Goal: Transaction & Acquisition: Book appointment/travel/reservation

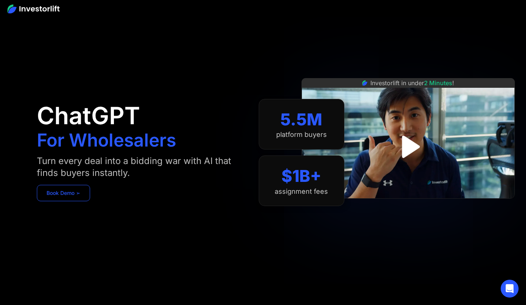
click at [76, 192] on link "Book Demo ➢" at bounding box center [63, 193] width 53 height 16
click at [52, 10] on img at bounding box center [33, 8] width 52 height 9
click at [408, 141] on img "open lightbox" at bounding box center [408, 146] width 46 height 46
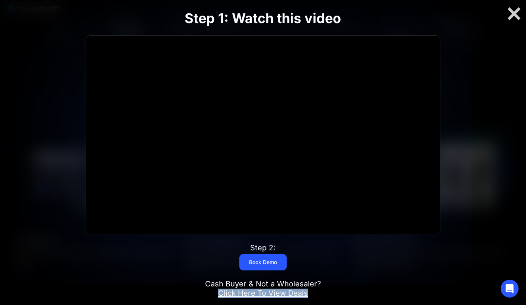
scroll to position [593, 0]
click at [515, 19] on div at bounding box center [514, 14] width 24 height 16
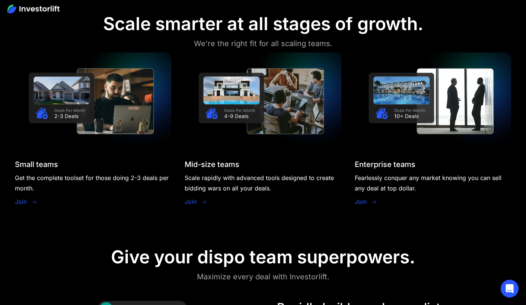
scroll to position [677, 0]
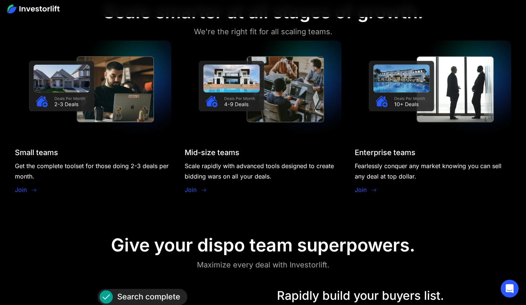
click at [364, 192] on link "Join" at bounding box center [360, 189] width 12 height 9
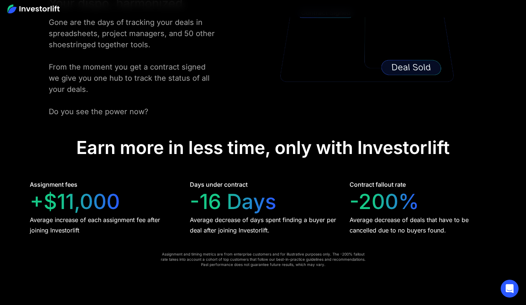
scroll to position [1425, 0]
